Goal: Task Accomplishment & Management: Complete application form

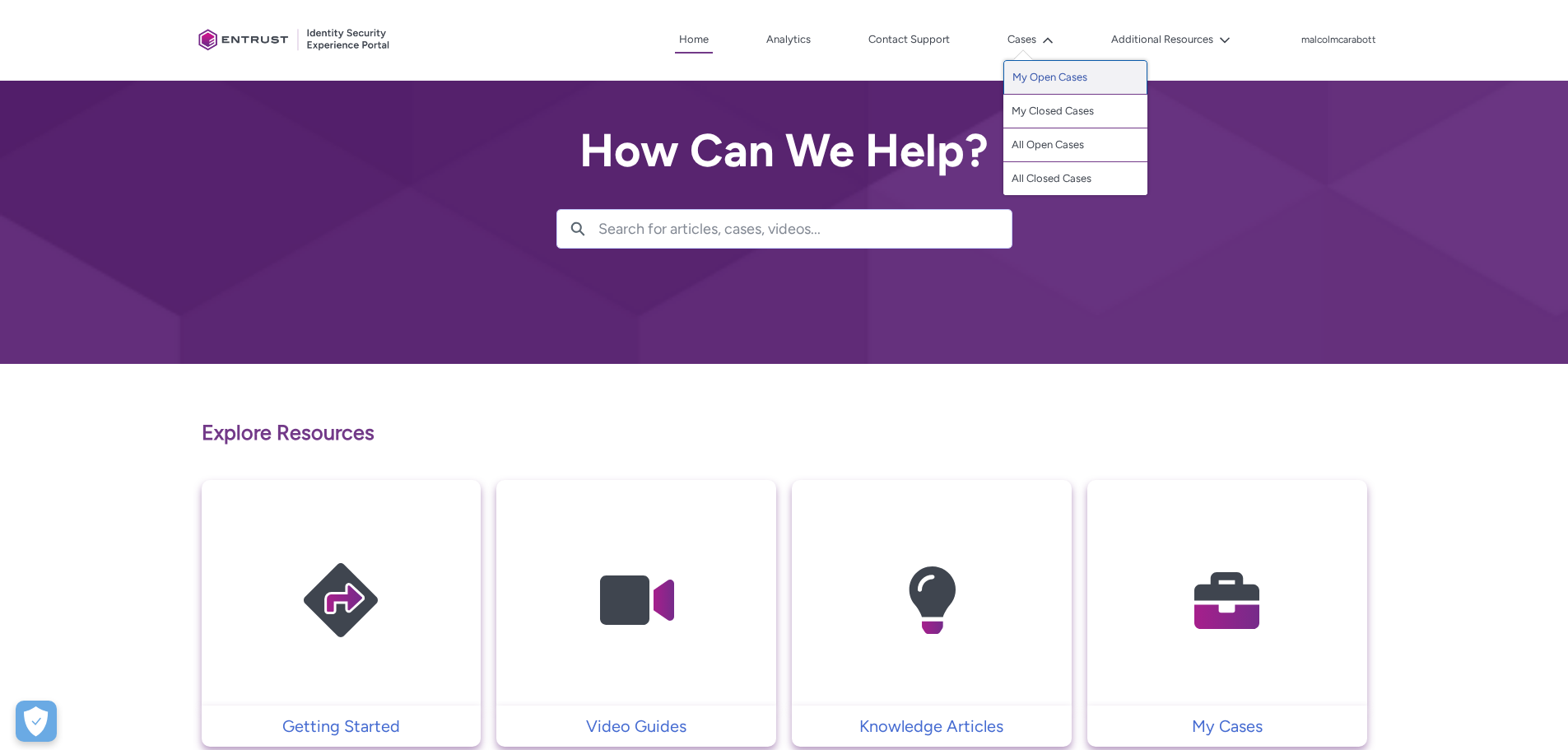
click at [1079, 77] on link "My Open Cases" at bounding box center [1075, 77] width 144 height 34
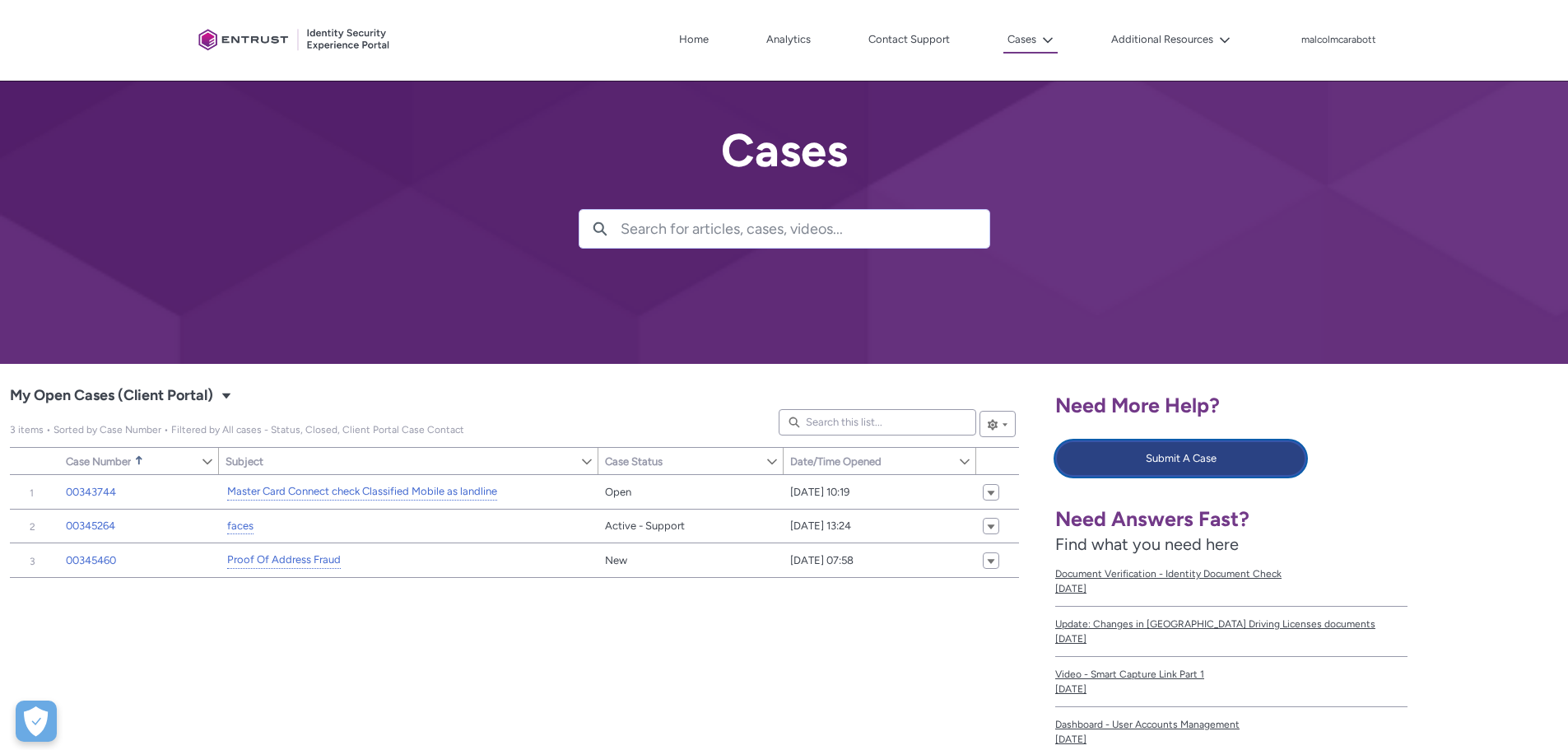
click at [1161, 461] on button "Submit A Case" at bounding box center [1180, 458] width 251 height 36
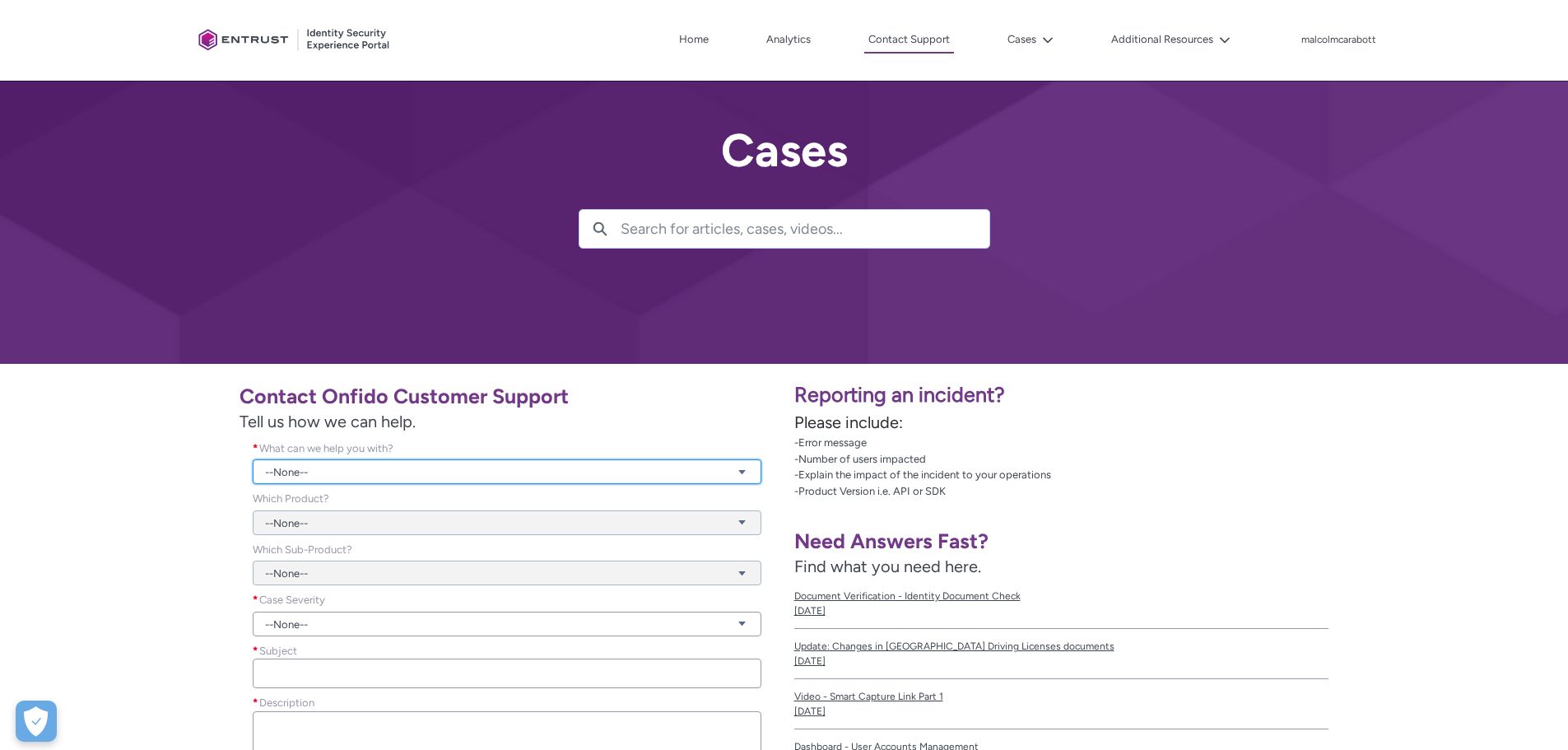
click at [305, 472] on link "--None--" at bounding box center [506, 471] width 509 height 25
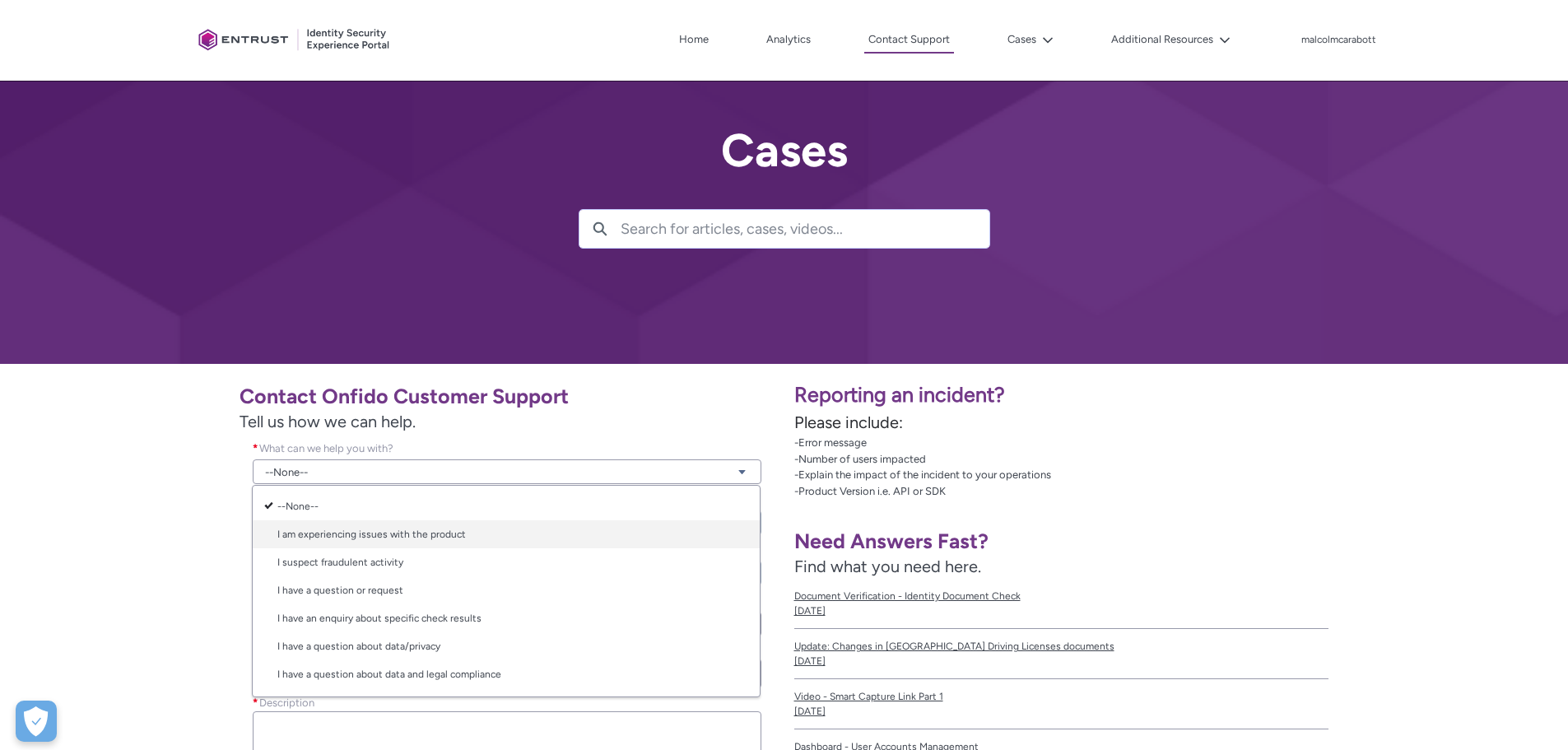
click at [312, 544] on link "I am experiencing issues with the product" at bounding box center [506, 534] width 507 height 28
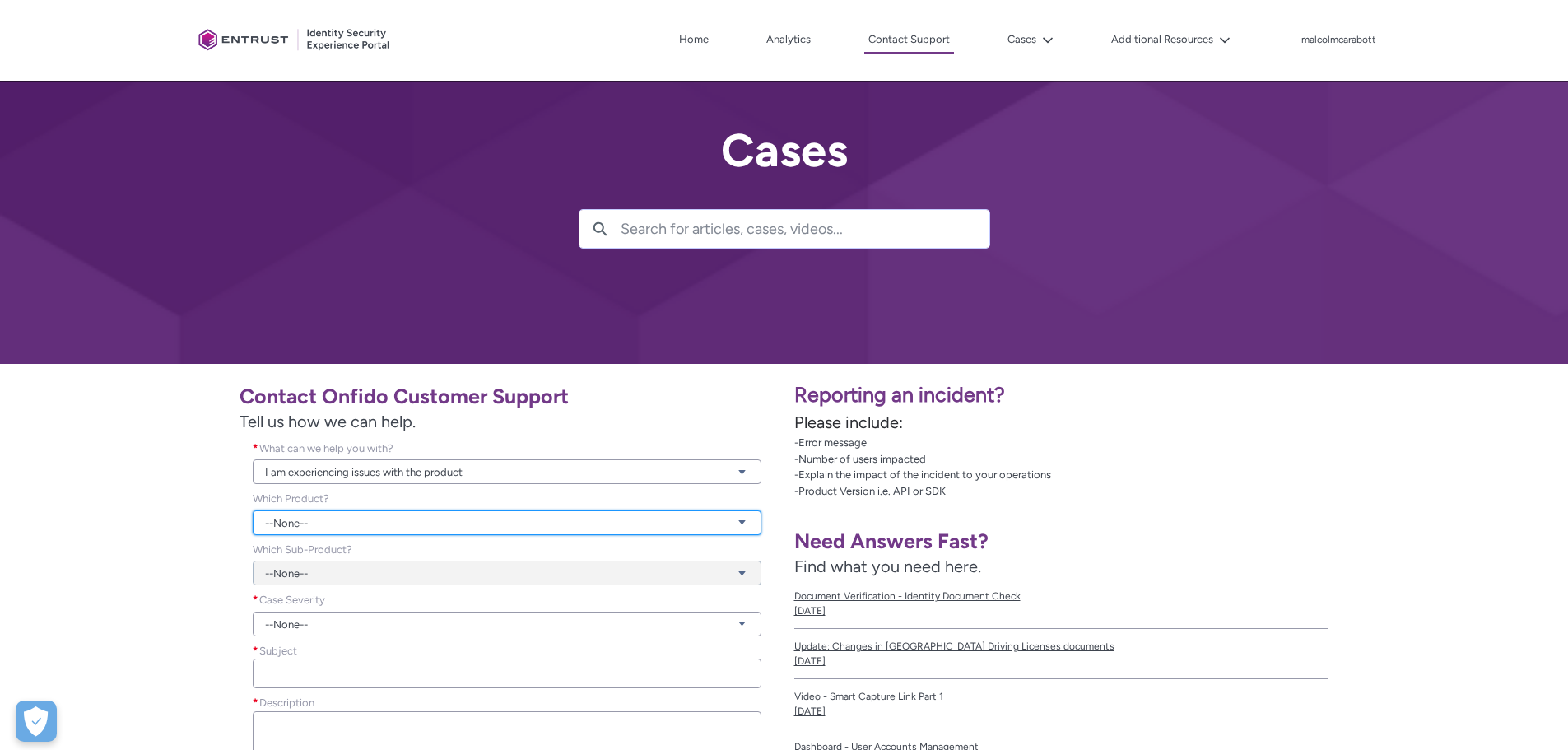
click at [312, 521] on link "--None--" at bounding box center [506, 523] width 509 height 25
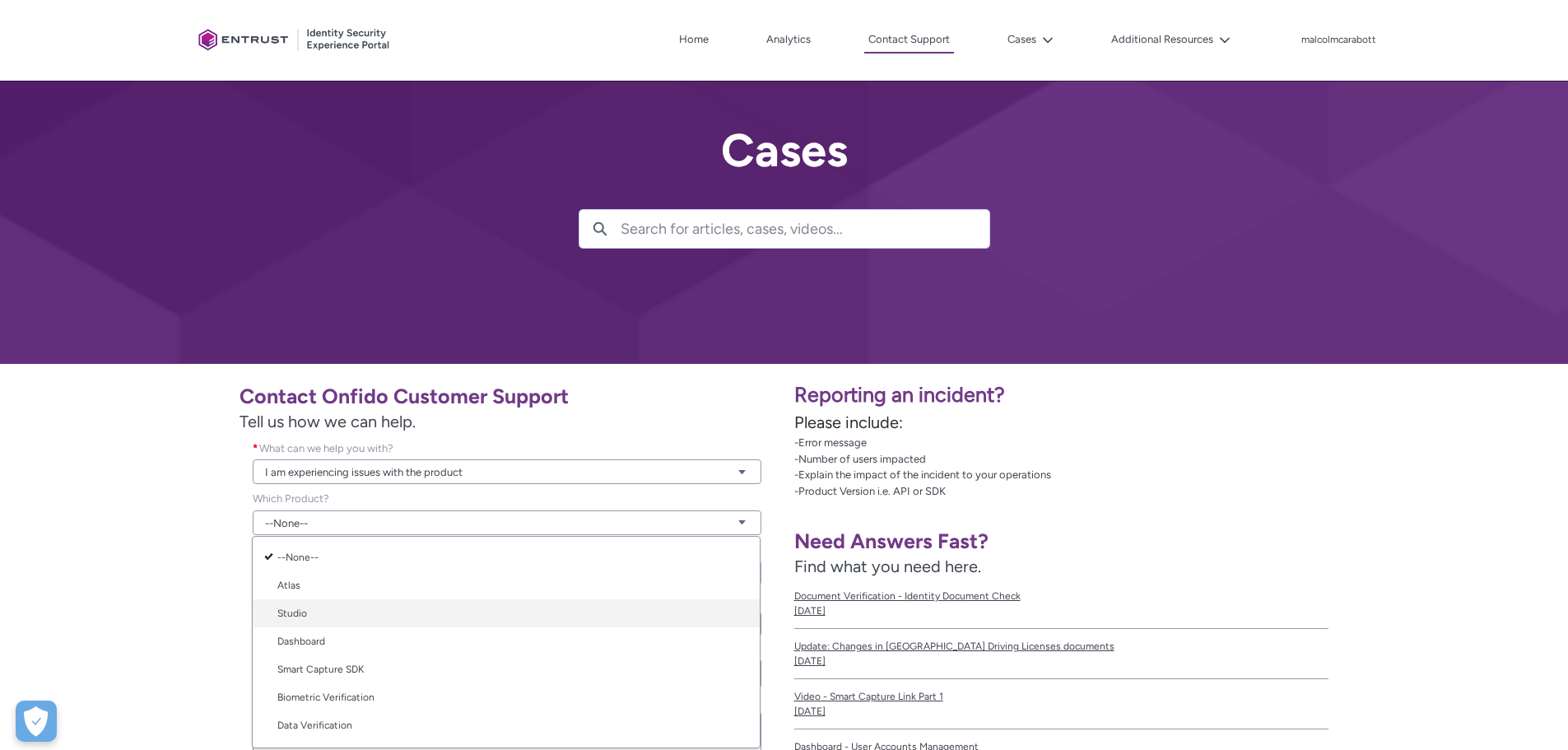
click at [322, 608] on link "Studio" at bounding box center [506, 612] width 507 height 28
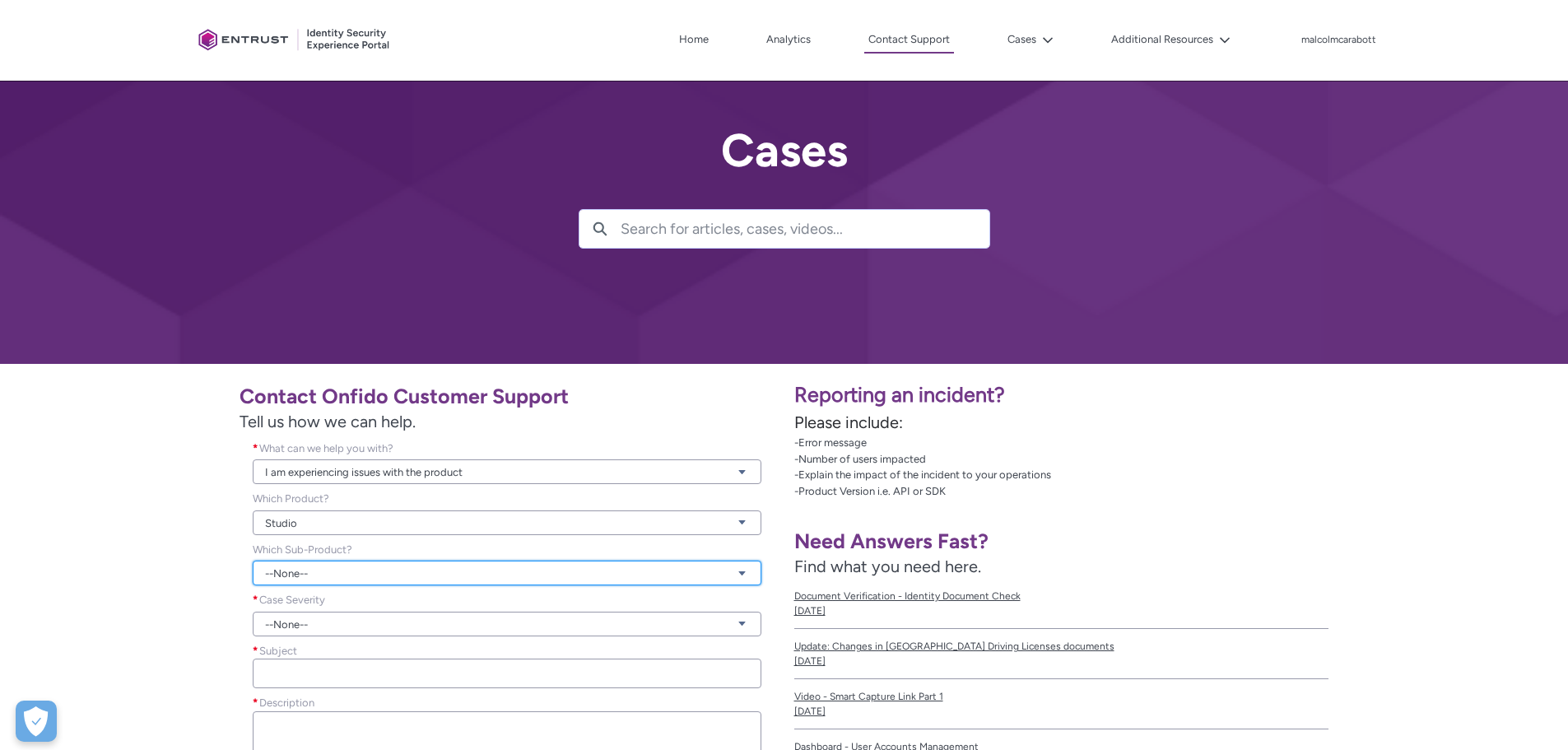
click at [317, 564] on link "--None--" at bounding box center [506, 572] width 509 height 25
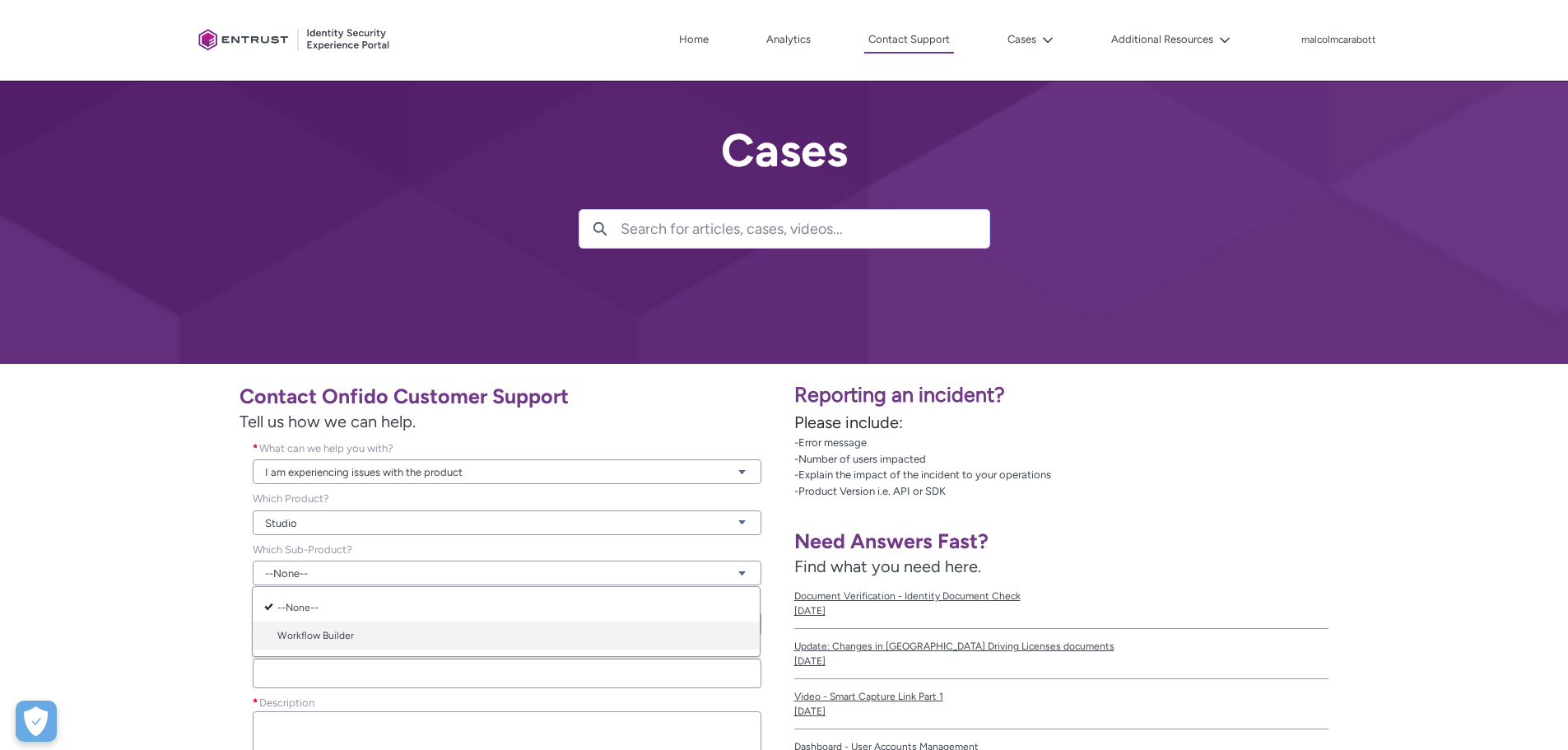
click at [309, 637] on link "Workflow Builder" at bounding box center [506, 635] width 507 height 28
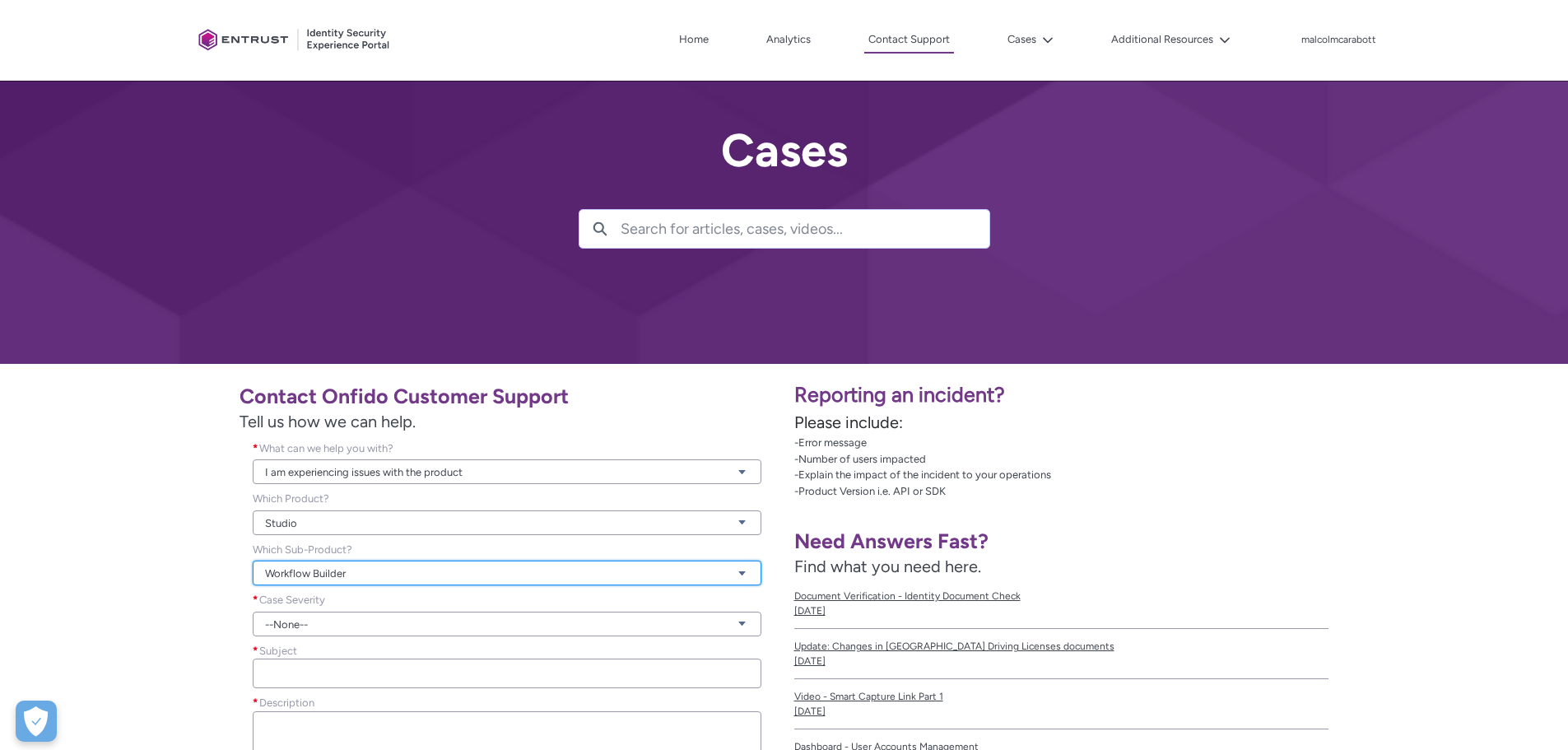
scroll to position [82, 0]
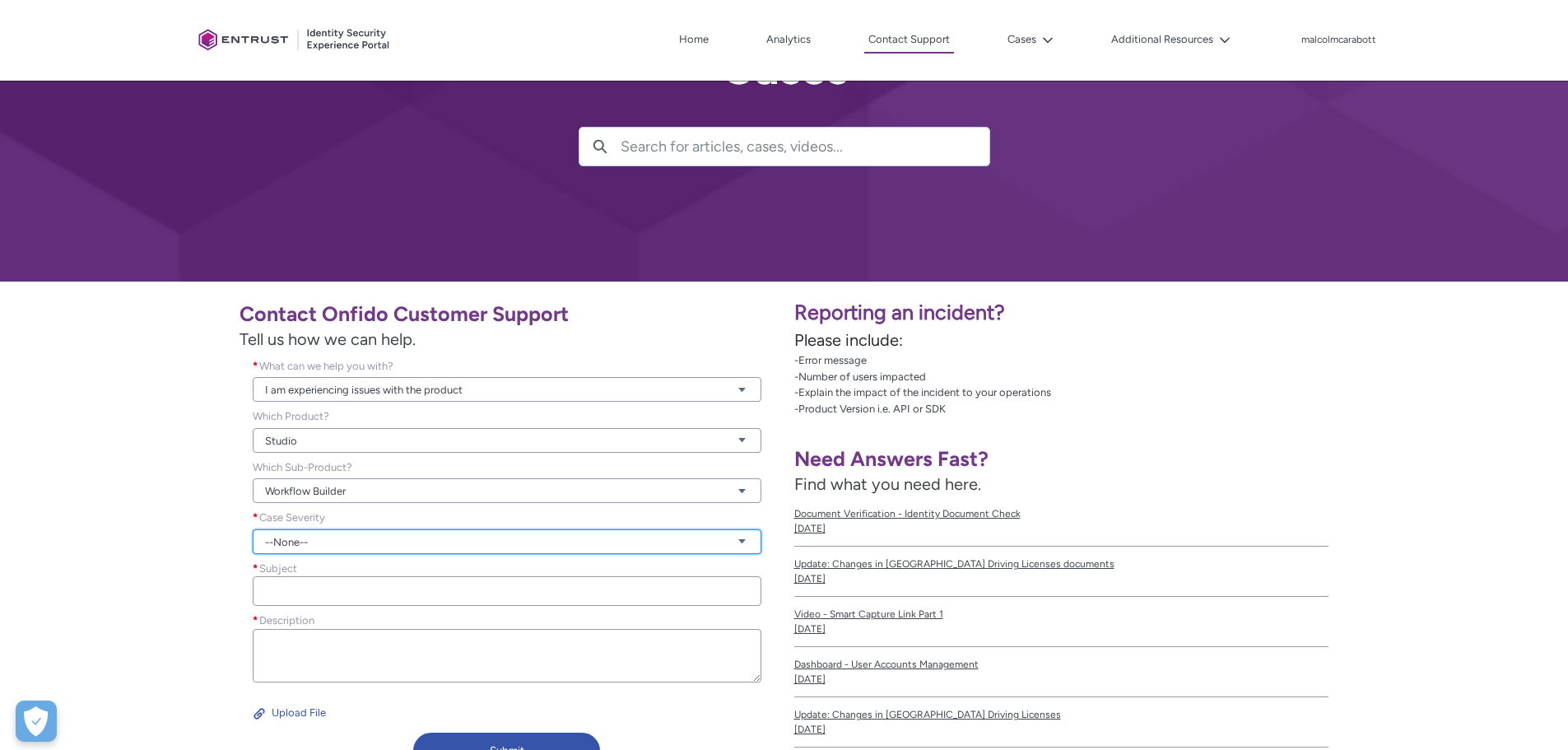
click at [270, 545] on link "--None--" at bounding box center [506, 541] width 509 height 25
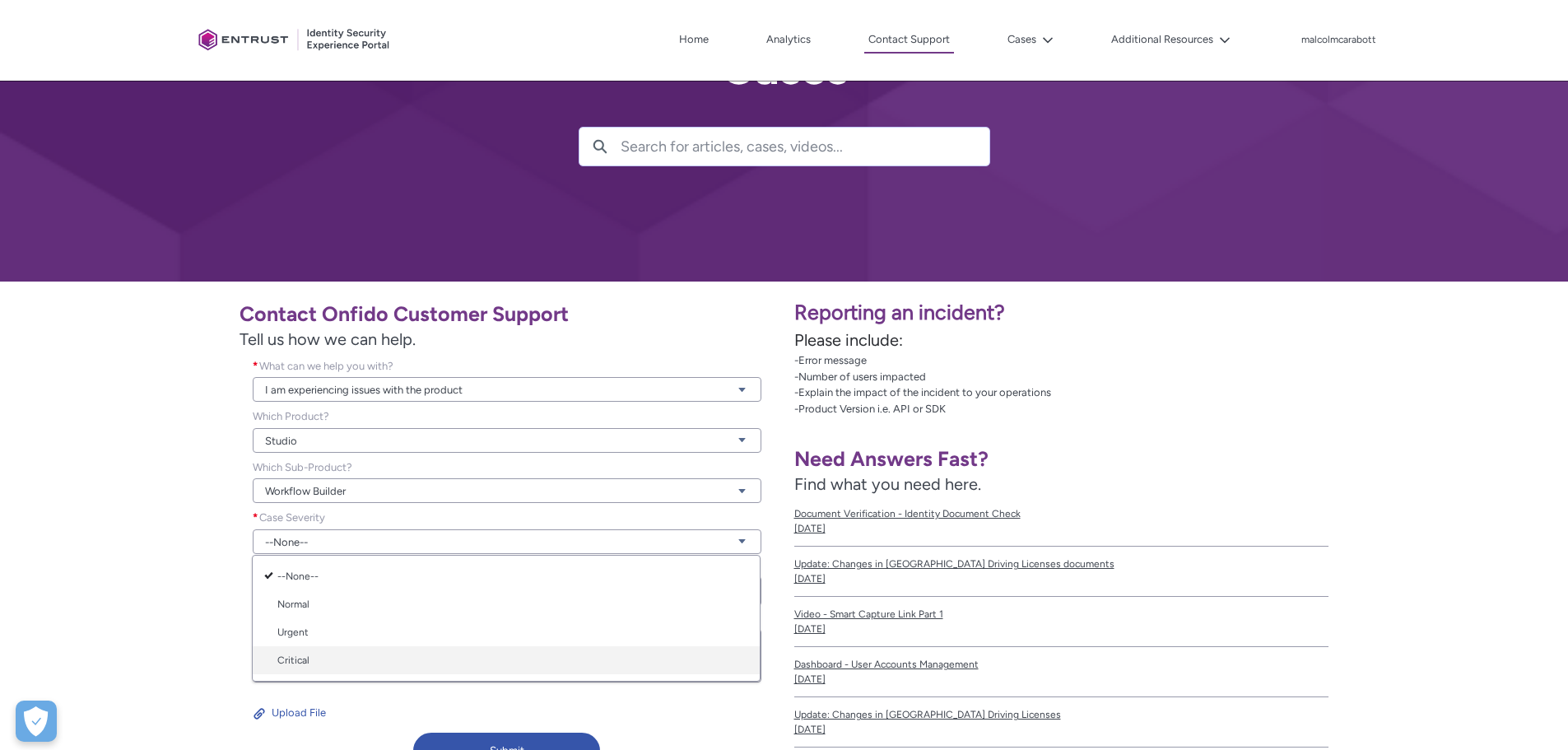
click at [283, 659] on link "Critical" at bounding box center [506, 659] width 507 height 28
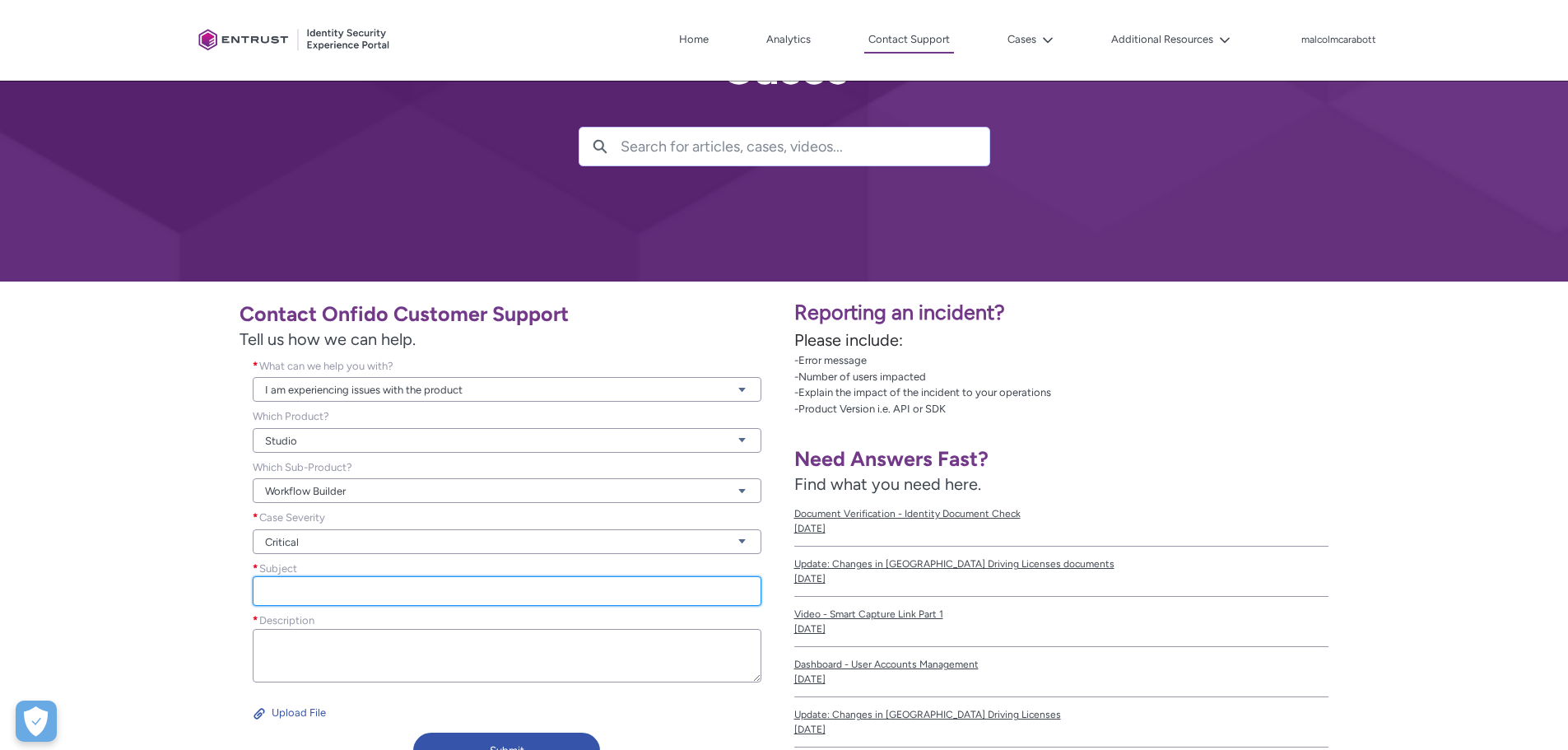
click at [316, 601] on input "Subject *" at bounding box center [506, 591] width 509 height 30
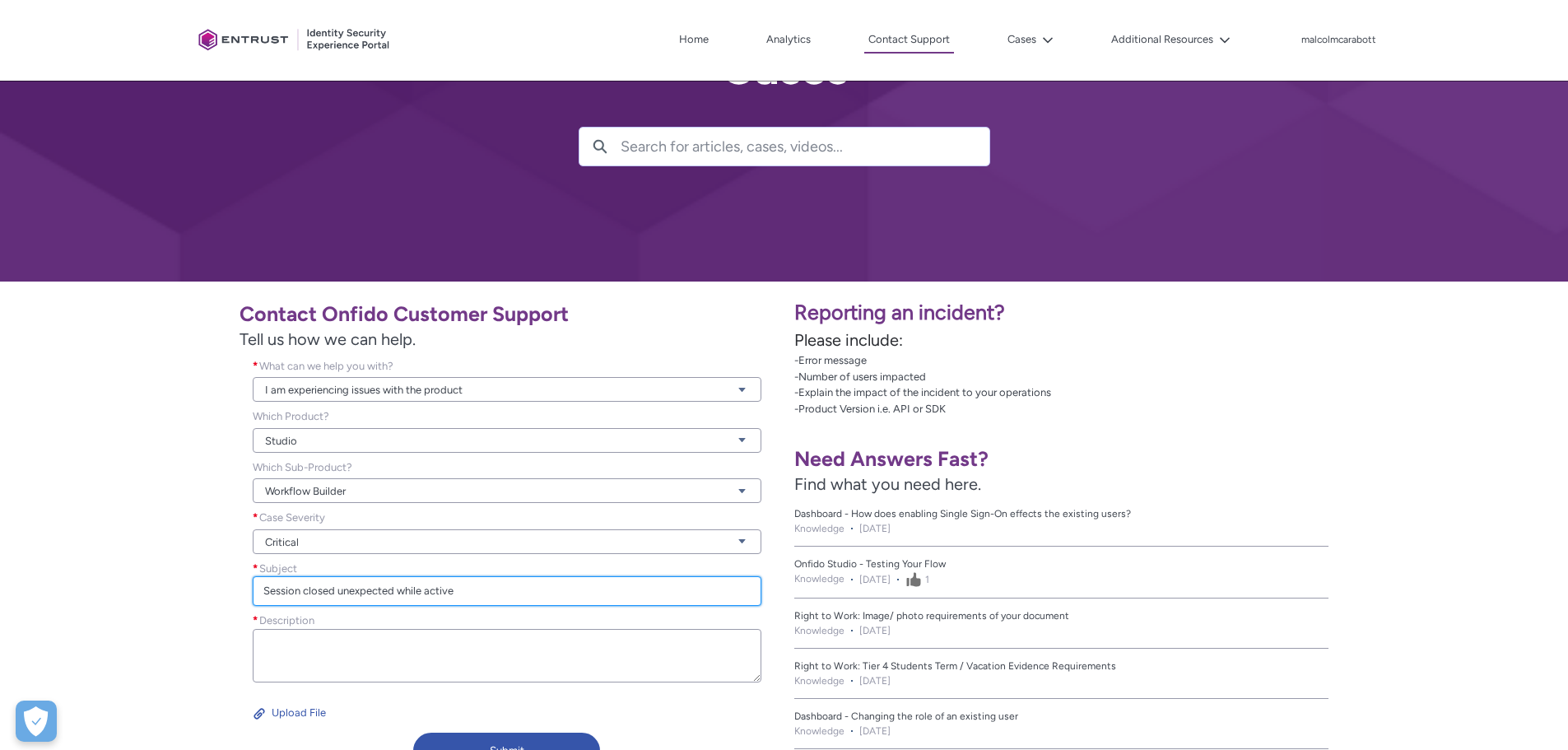
type input "Session closed unexpected while active"
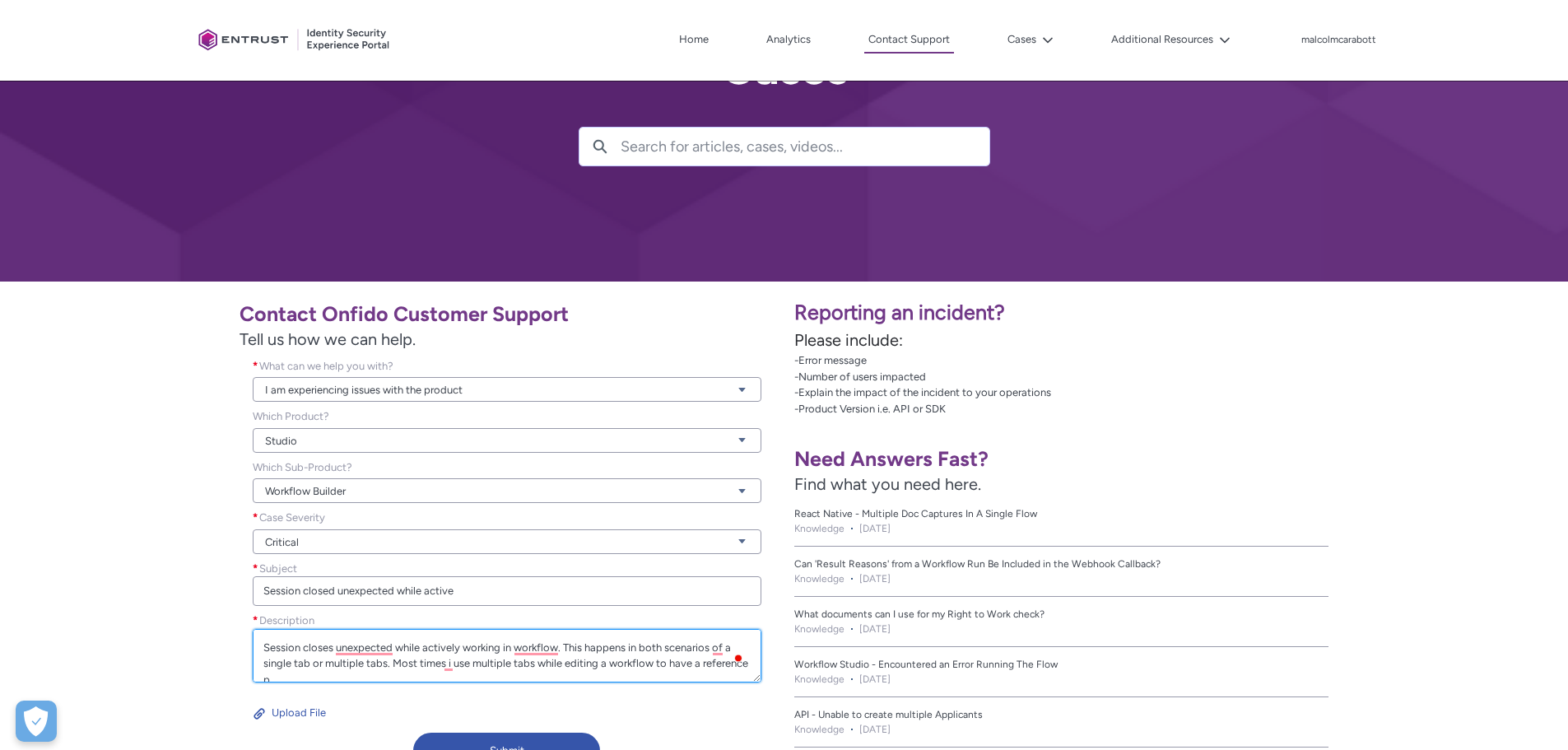
scroll to position [4, 0]
type textarea "Session closes unexpected while actively working in workflow. This happens in b…"
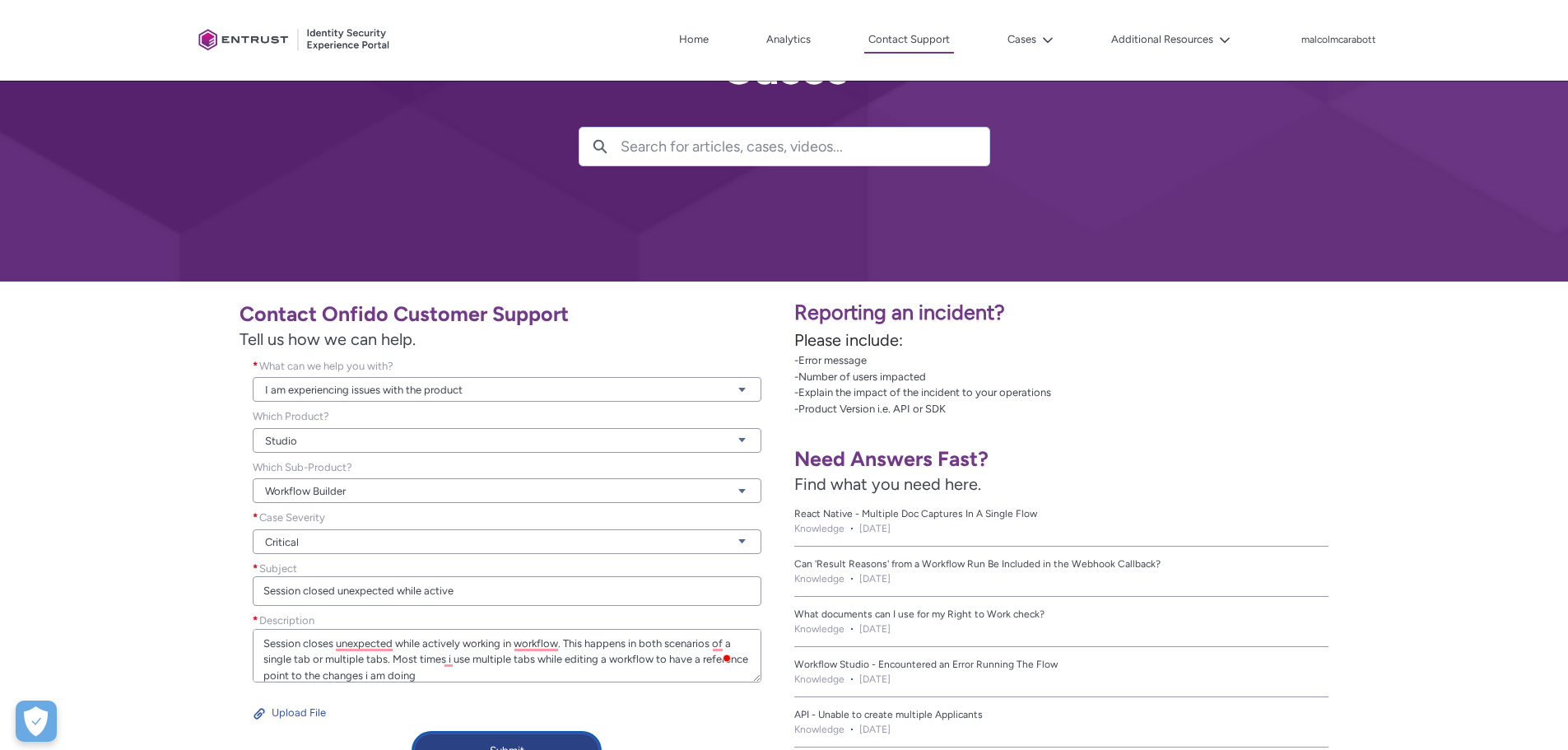
click at [461, 744] on button "Submit" at bounding box center [506, 750] width 186 height 36
